Goal: Transaction & Acquisition: Purchase product/service

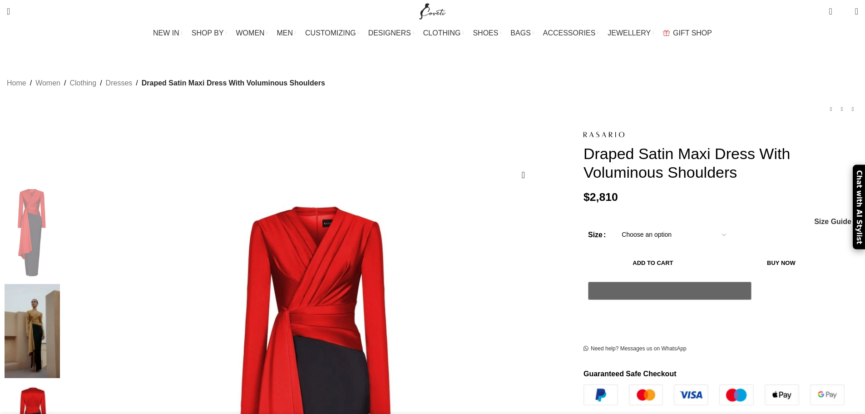
click at [60, 284] on img at bounding box center [32, 331] width 55 height 94
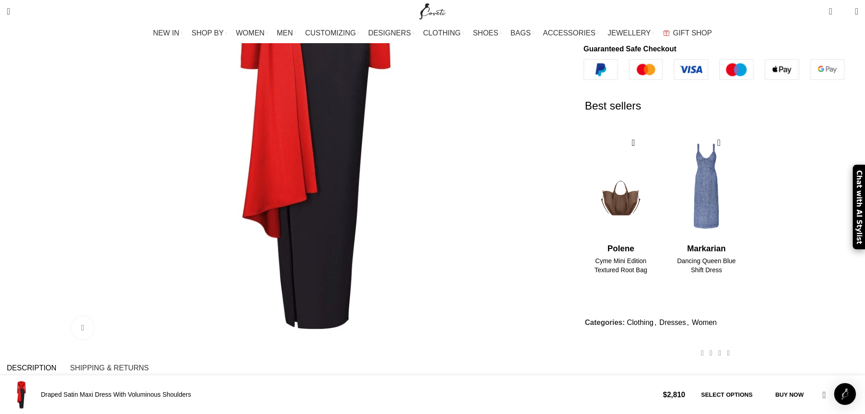
scroll to position [136, 0]
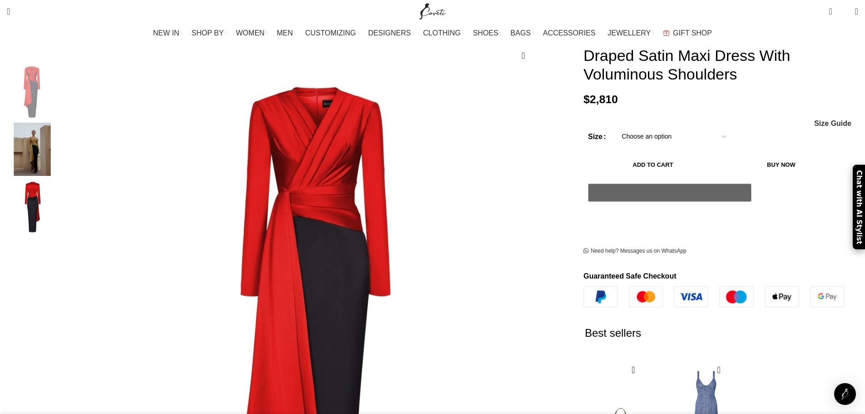
click at [615, 133] on select "Choose an option 4 UK 6 UK 8 [GEOGRAPHIC_DATA] 10 [GEOGRAPHIC_DATA] 12 [GEOGRAP…" at bounding box center [674, 136] width 118 height 19
click at [615, 127] on select "Choose an option 4 UK 6 UK 8 [GEOGRAPHIC_DATA] 10 [GEOGRAPHIC_DATA] 12 [GEOGRAP…" at bounding box center [674, 136] width 118 height 19
select select "10-[GEOGRAPHIC_DATA]"
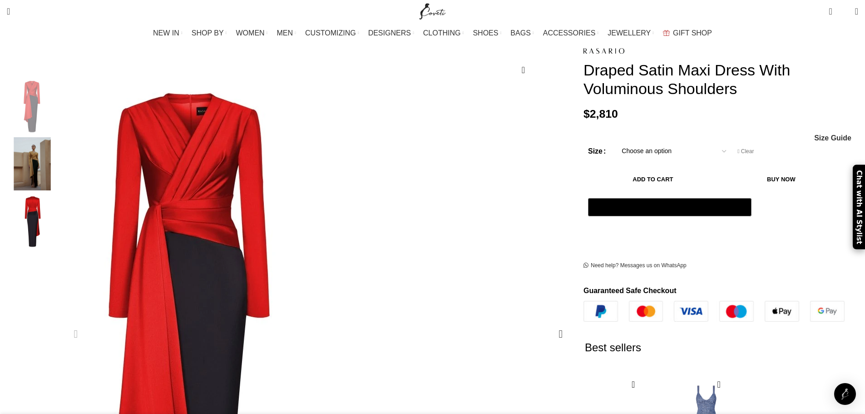
scroll to position [0, 382]
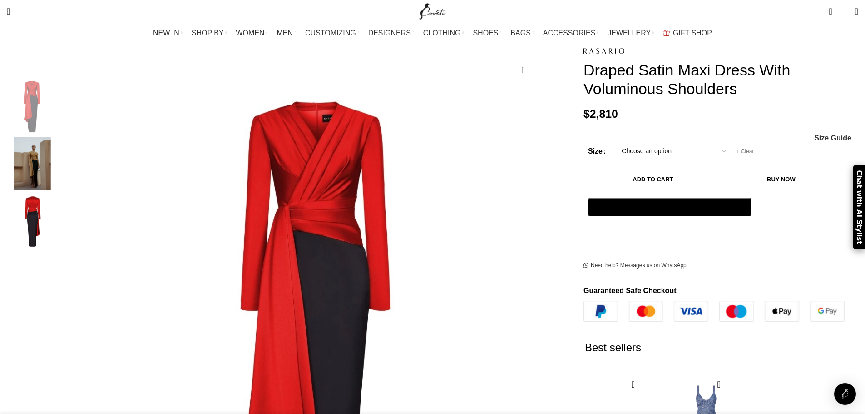
click at [60, 150] on img "2 / 3" at bounding box center [32, 163] width 55 height 53
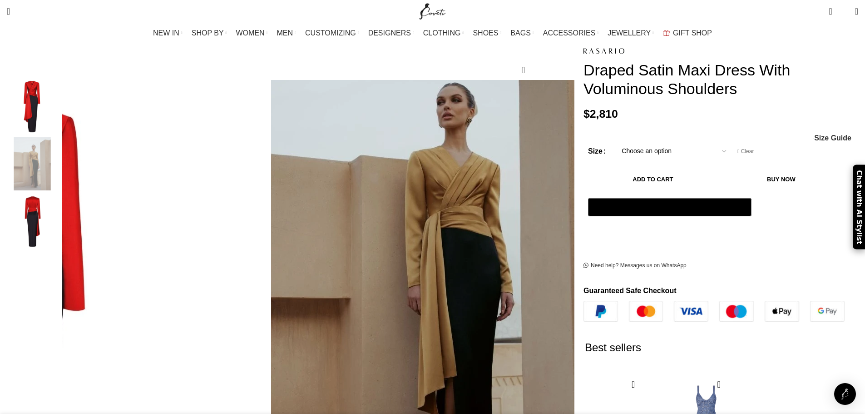
scroll to position [0, 669]
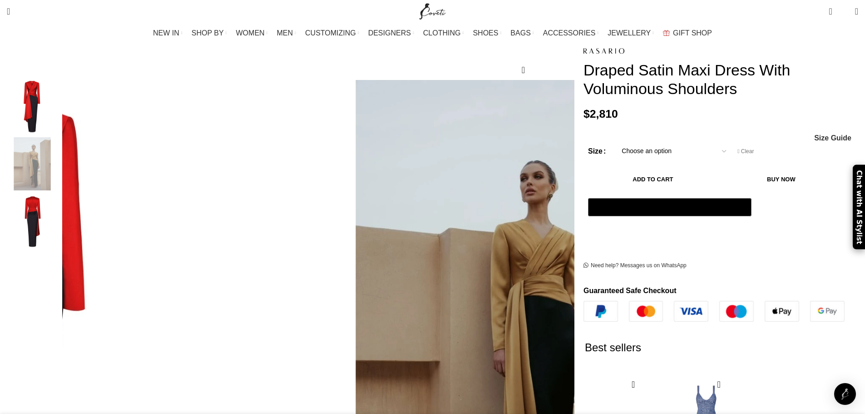
click at [60, 199] on img "3 / 3" at bounding box center [32, 221] width 55 height 53
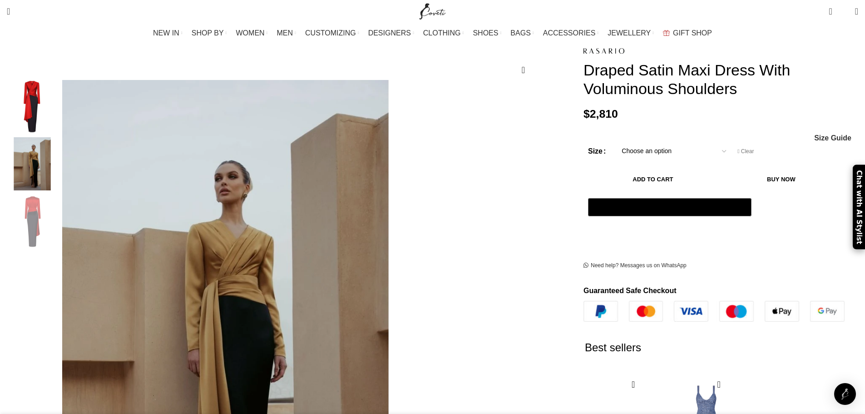
scroll to position [0, 860]
click at [60, 145] on img "2 / 3" at bounding box center [32, 163] width 55 height 53
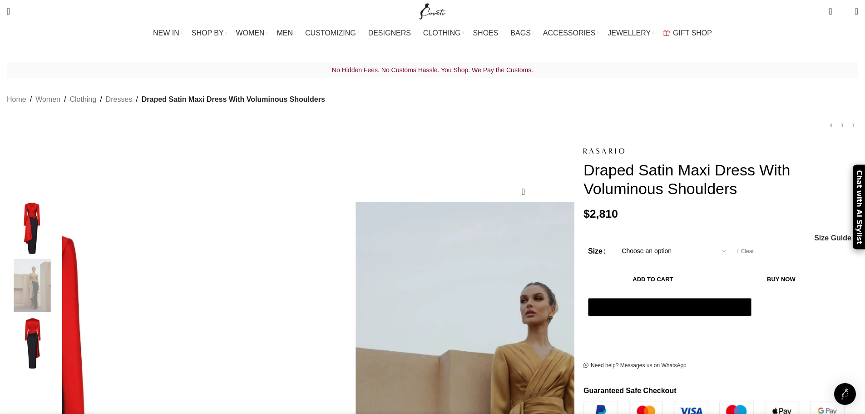
scroll to position [0, 1147]
drag, startPoint x: 530, startPoint y: 124, endPoint x: 614, endPoint y: 213, distance: 122.4
copy div "Add to wishlist Click to enlarge Draped Satin Maxi Dress With Voluminous Should…"
